Goal: Information Seeking & Learning: Learn about a topic

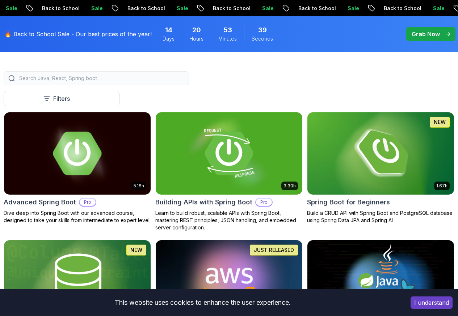
scroll to position [213, 0]
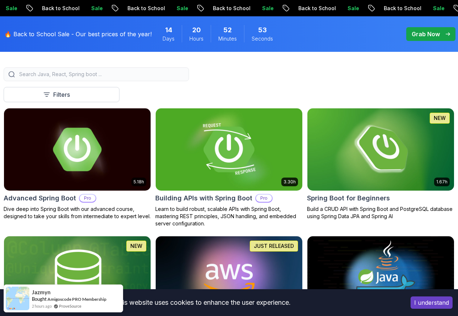
scroll to position [134, 0]
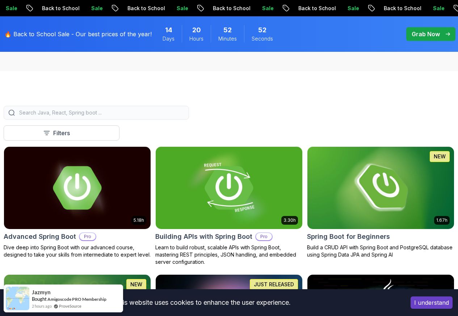
click at [189, 111] on div at bounding box center [96, 113] width 185 height 14
click at [189, 119] on div at bounding box center [96, 113] width 185 height 14
click at [184, 116] on input "search" at bounding box center [101, 112] width 167 height 7
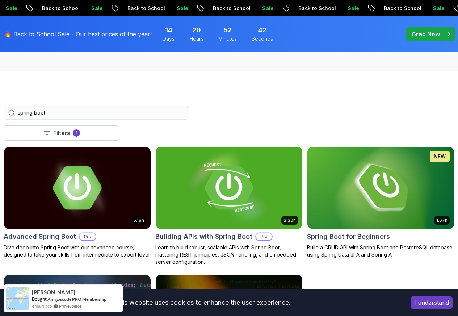
type input "spring boot"
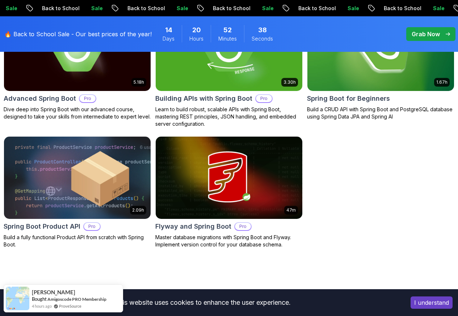
scroll to position [262, 0]
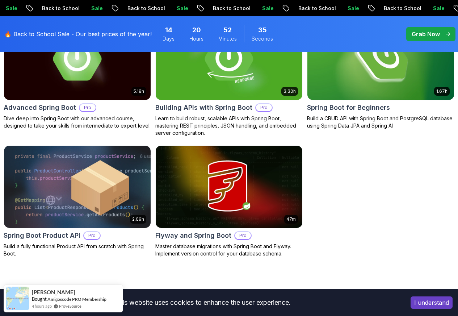
click at [417, 302] on button "I understand" at bounding box center [431, 302] width 42 height 12
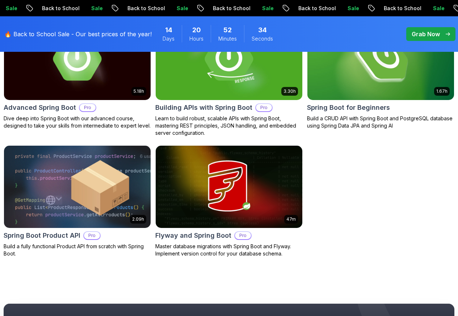
click at [338, 238] on div "5.18h Advanced Spring Boot Pro Dive deep into Spring Boot with our advanced cou…" at bounding box center [229, 134] width 451 height 245
click at [149, 257] on div "5.18h Advanced Spring Boot Pro Dive deep into Spring Boot with our advanced cou…" at bounding box center [229, 134] width 451 height 245
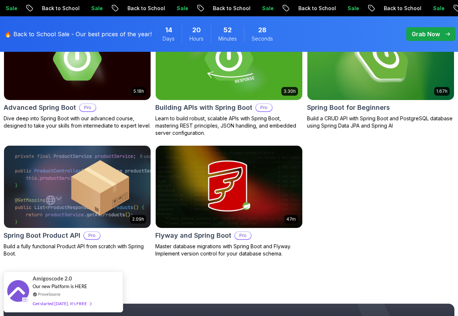
click at [177, 247] on div "5.18h Advanced Spring Boot Pro Dive deep into Spring Boot with our advanced cou…" at bounding box center [229, 134] width 451 height 245
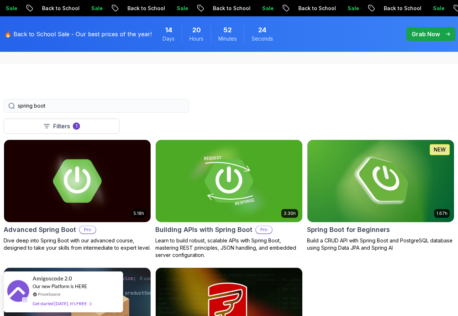
scroll to position [140, 0]
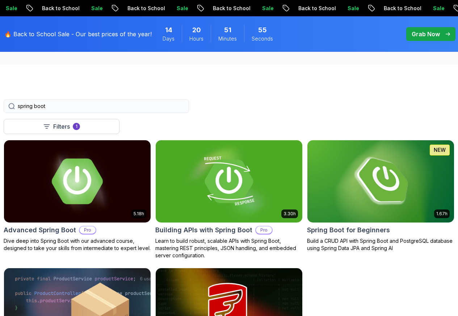
click at [154, 166] on img at bounding box center [77, 181] width 154 height 86
